Goal: Task Accomplishment & Management: Complete application form

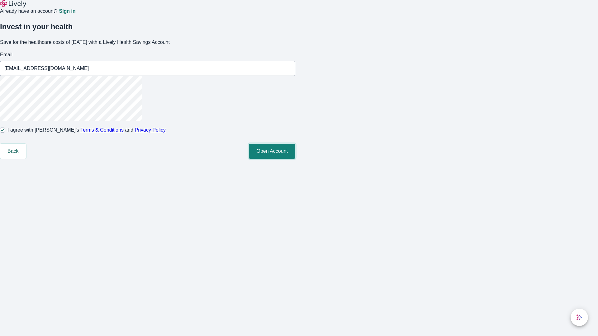
click at [295, 159] on button "Open Account" at bounding box center [272, 151] width 46 height 15
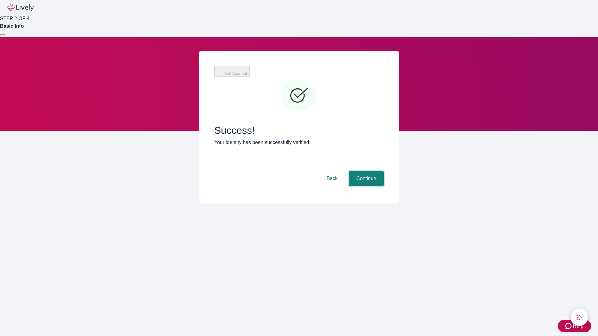
click at [365, 171] on button "Continue" at bounding box center [366, 178] width 35 height 15
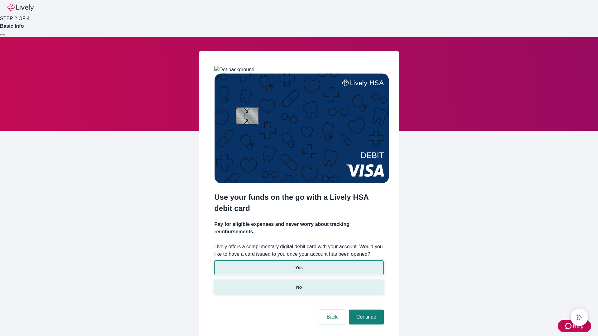
click at [299, 284] on p "No" at bounding box center [299, 287] width 6 height 7
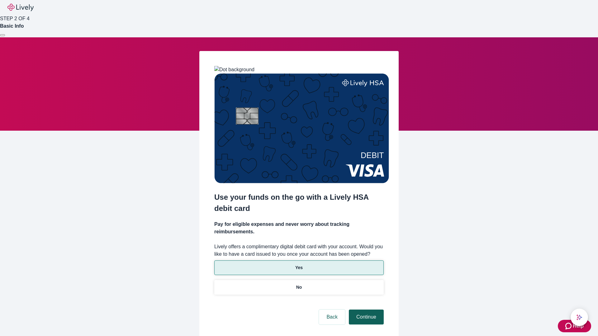
click at [365, 310] on button "Continue" at bounding box center [366, 317] width 35 height 15
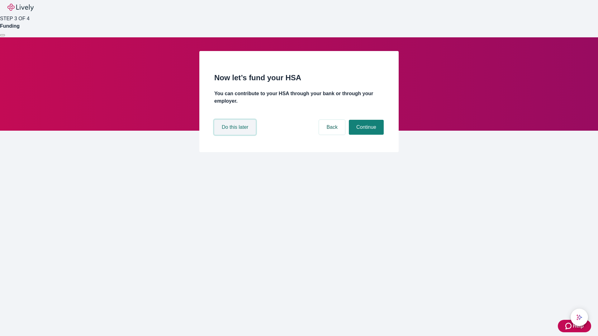
click at [236, 135] on button "Do this later" at bounding box center [234, 127] width 41 height 15
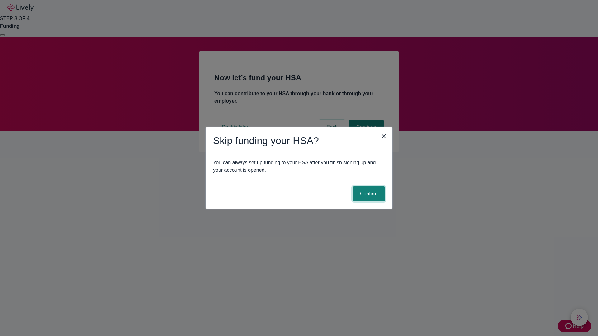
click at [368, 194] on button "Confirm" at bounding box center [368, 193] width 32 height 15
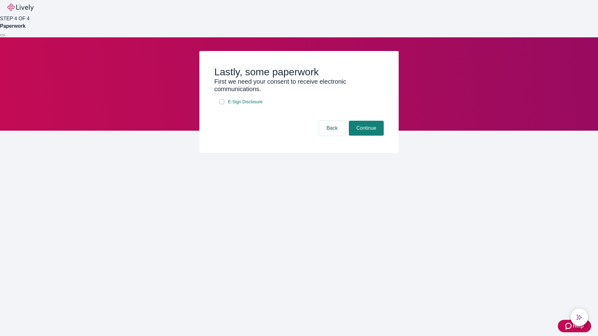
click at [222, 104] on input "E-Sign Disclosure" at bounding box center [221, 101] width 5 height 5
checkbox input "true"
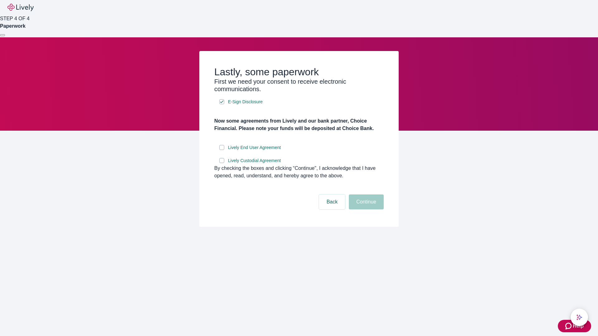
click at [222, 150] on input "Lively End User Agreement" at bounding box center [221, 147] width 5 height 5
checkbox input "true"
click at [222, 163] on input "Lively Custodial Agreement" at bounding box center [221, 160] width 5 height 5
checkbox input "true"
click at [365, 209] on button "Continue" at bounding box center [366, 202] width 35 height 15
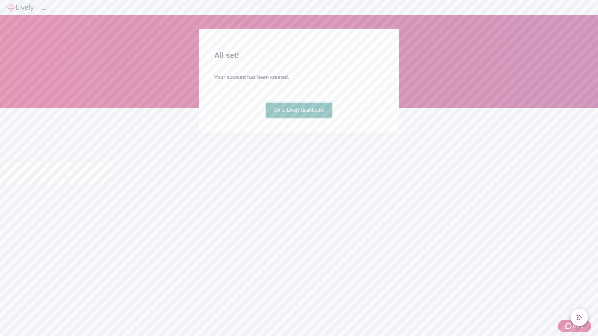
click at [299, 118] on link "Go to Lively dashboard" at bounding box center [299, 110] width 66 height 15
